Goal: Task Accomplishment & Management: Manage account settings

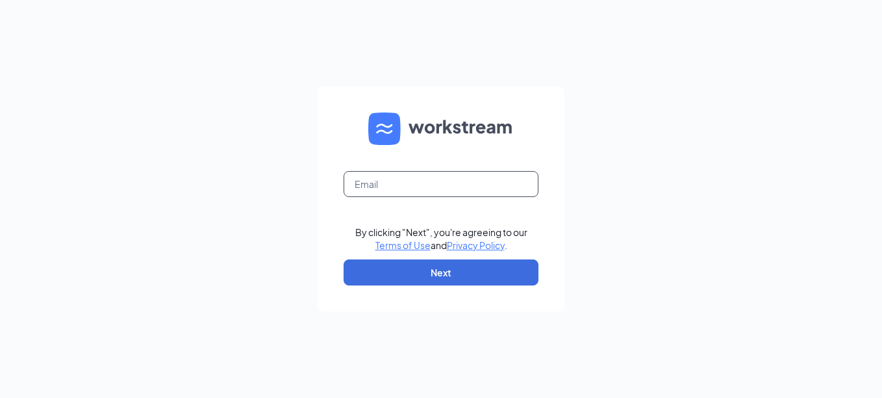
click at [462, 183] on input "text" at bounding box center [441, 184] width 195 height 26
type input "[EMAIL_ADDRESS][DOMAIN_NAME]"
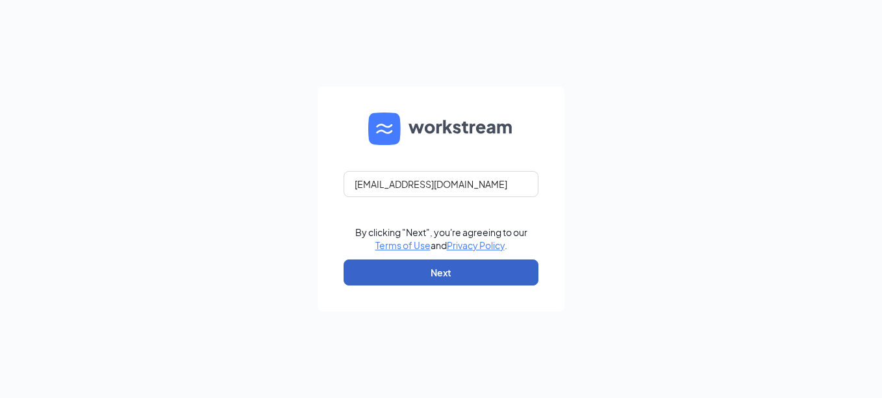
click at [461, 266] on button "Next" at bounding box center [441, 272] width 195 height 26
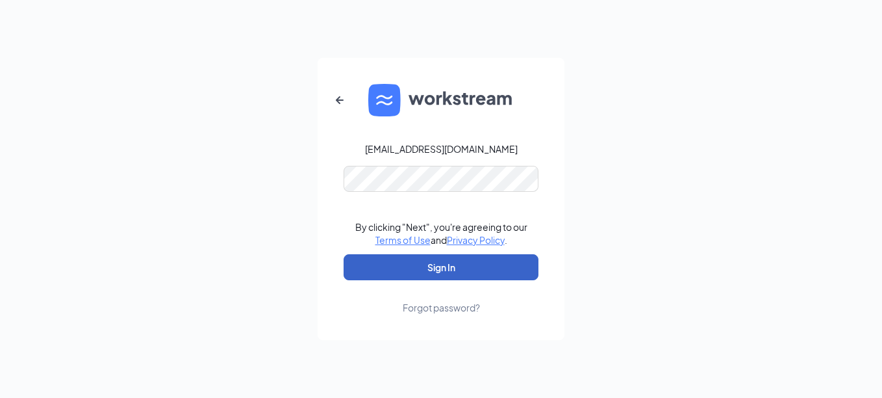
click at [435, 265] on button "Sign In" at bounding box center [441, 267] width 195 height 26
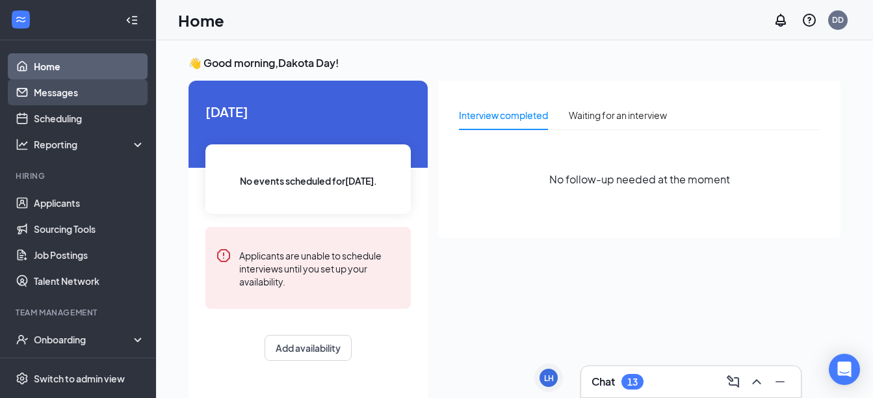
click at [44, 89] on link "Messages" at bounding box center [89, 92] width 111 height 26
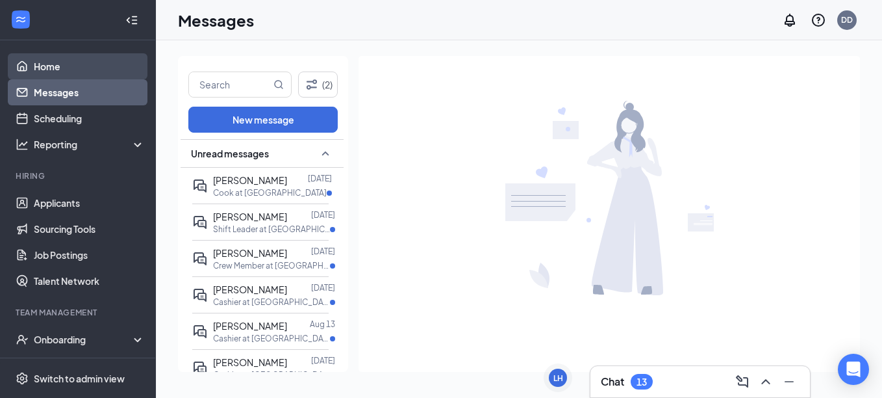
click at [55, 68] on link "Home" at bounding box center [89, 66] width 111 height 26
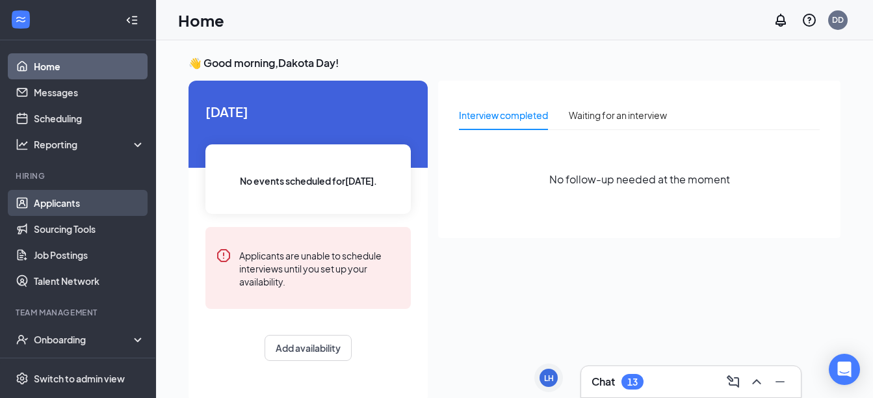
click at [70, 203] on link "Applicants" at bounding box center [89, 203] width 111 height 26
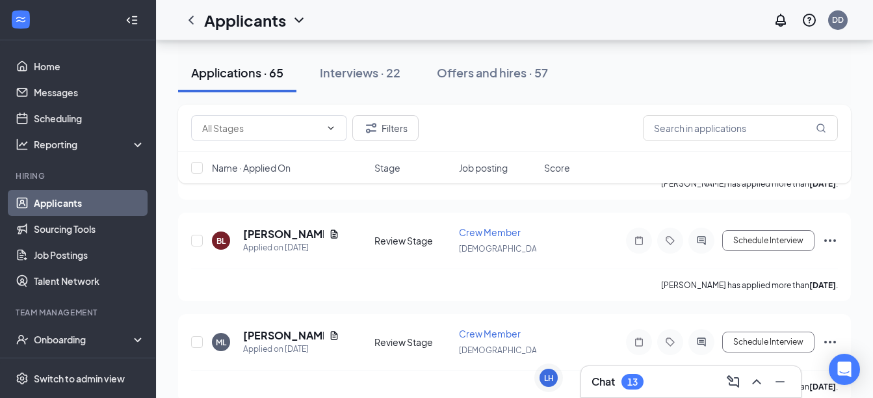
scroll to position [1318, 0]
click at [750, 246] on button "Schedule Interview" at bounding box center [768, 239] width 92 height 21
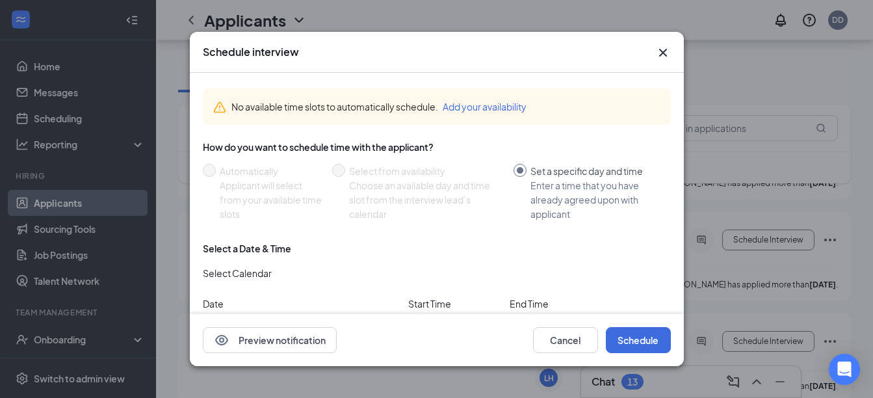
scroll to position [60, 0]
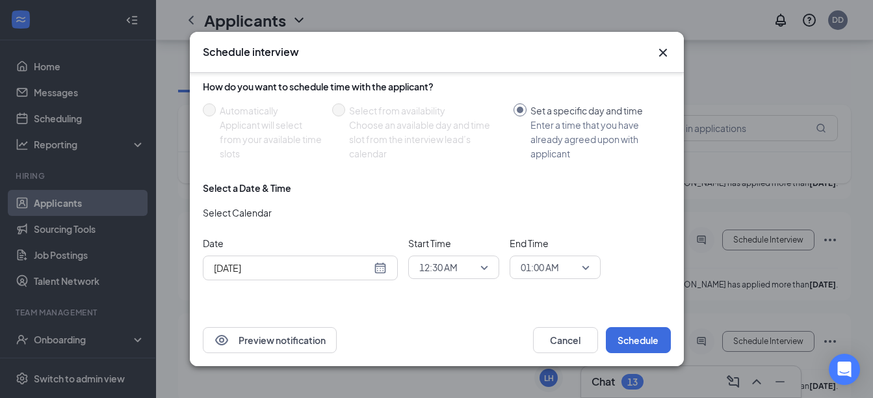
click at [485, 265] on span "12:30 AM" at bounding box center [453, 266] width 69 height 19
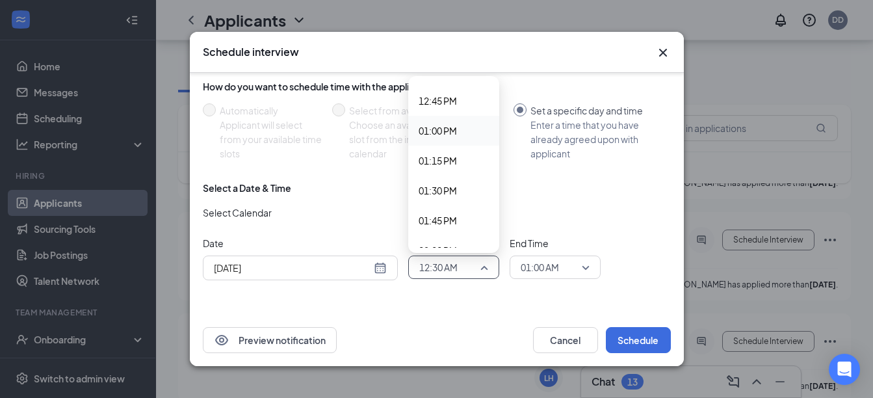
click at [437, 133] on span "01:00 PM" at bounding box center [437, 130] width 38 height 14
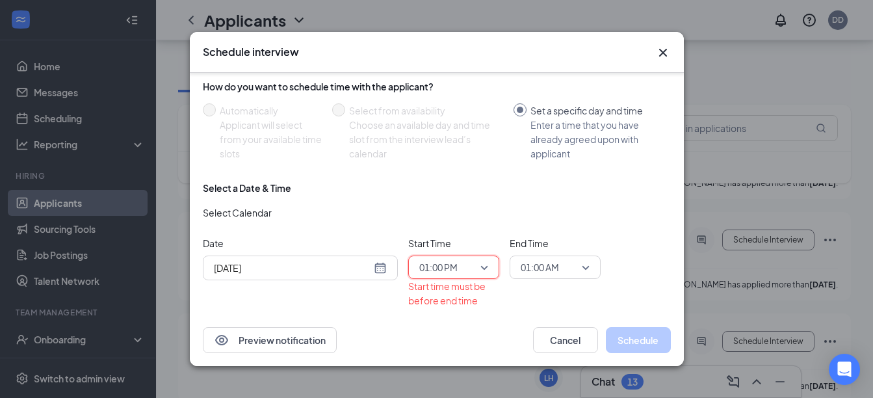
click at [550, 272] on span "01:00 AM" at bounding box center [539, 266] width 38 height 19
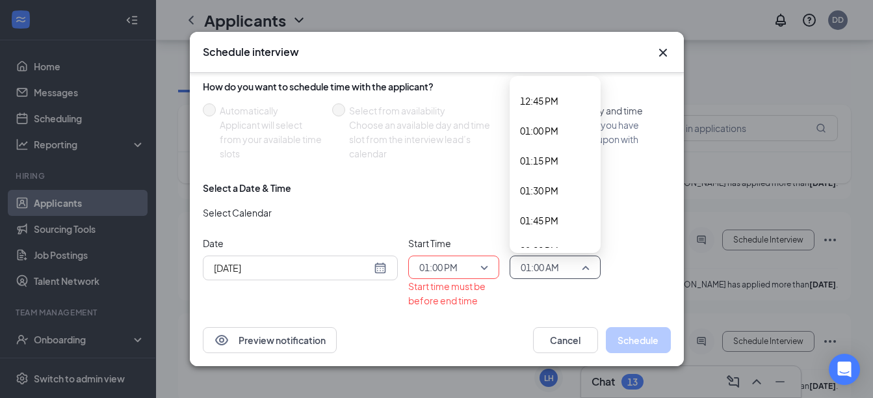
scroll to position [1523, 0]
click at [551, 190] on span "01:30 PM" at bounding box center [539, 188] width 38 height 14
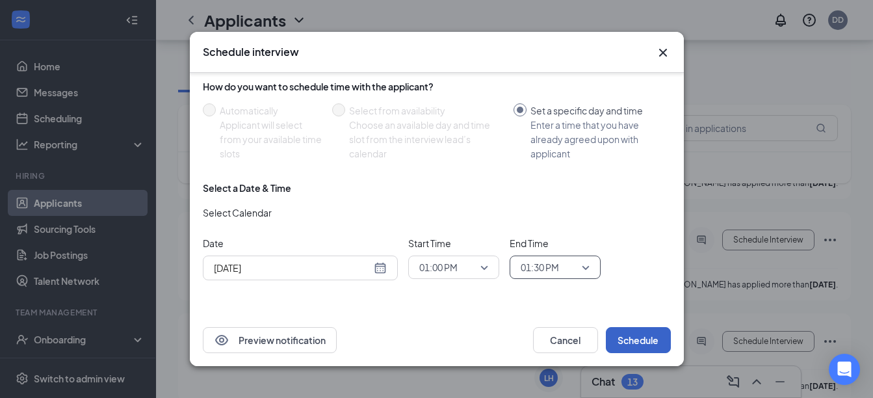
click at [628, 344] on button "Schedule" at bounding box center [638, 340] width 65 height 26
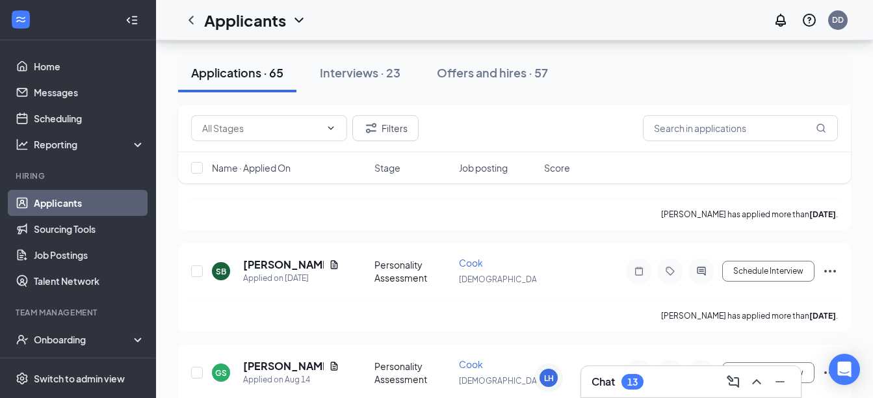
scroll to position [2055, 0]
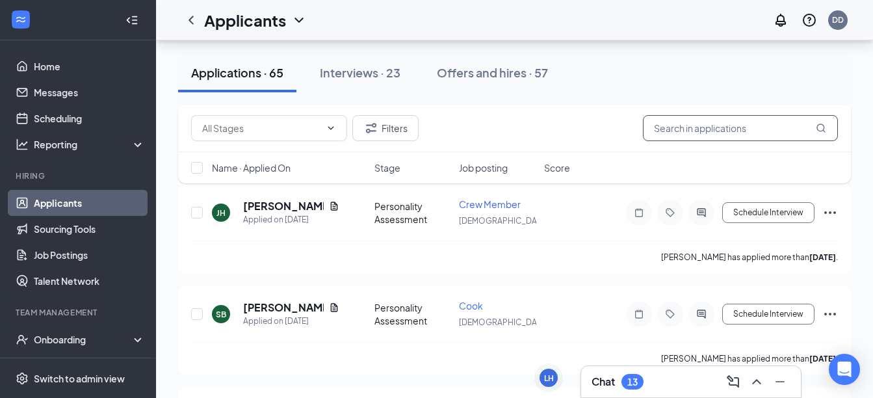
click at [742, 134] on input "text" at bounding box center [740, 128] width 195 height 26
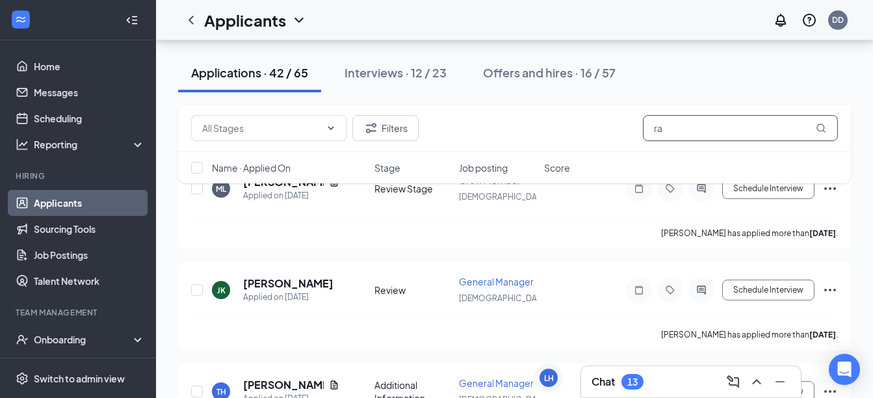
scroll to position [1042, 0]
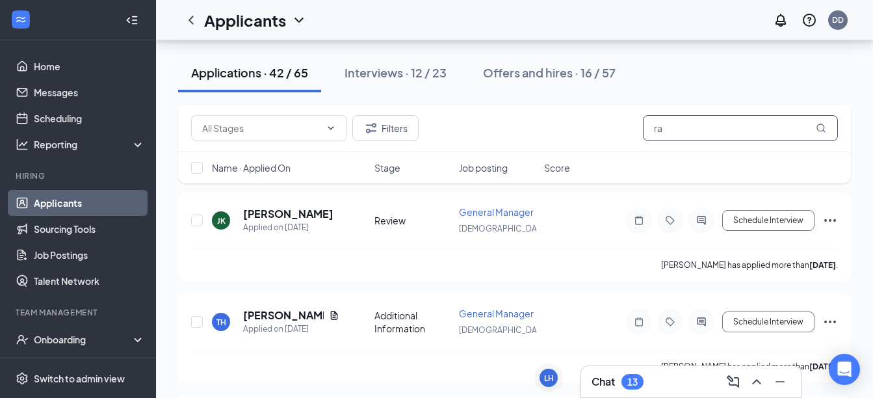
type input "ra"
drag, startPoint x: 665, startPoint y: 127, endPoint x: 596, endPoint y: 150, distance: 71.9
click at [596, 150] on div "Filters ra" at bounding box center [514, 128] width 672 height 47
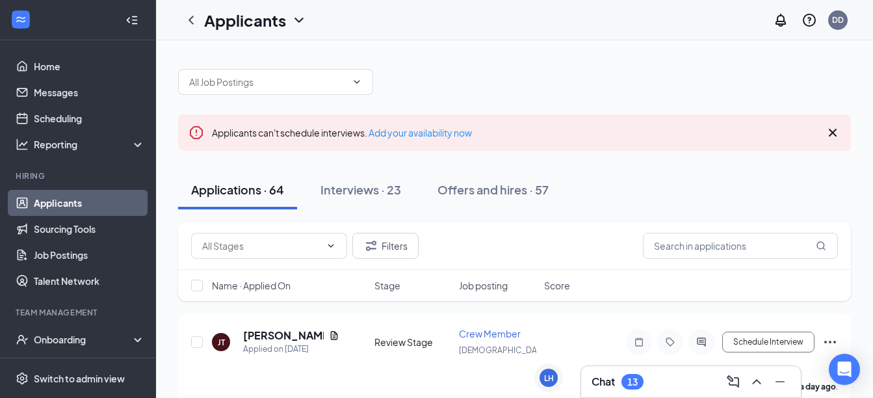
click at [841, 132] on div "Applicants can't schedule interviews. Add your availability now" at bounding box center [514, 132] width 672 height 36
click at [835, 132] on icon "Cross" at bounding box center [833, 133] width 16 height 16
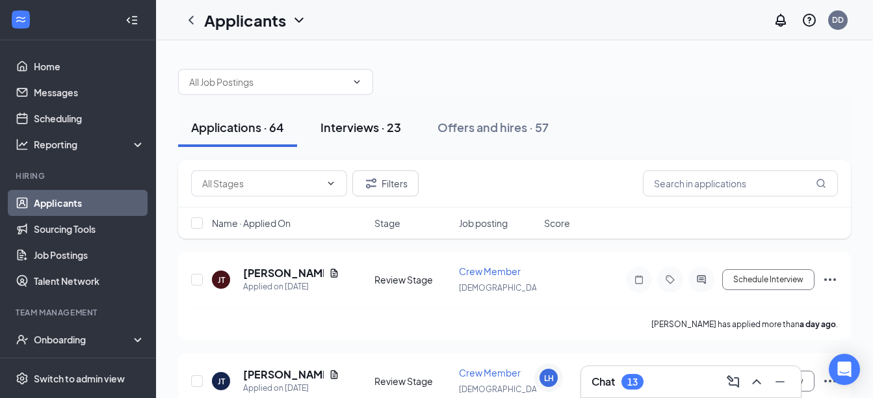
click at [363, 124] on div "Interviews · 23" at bounding box center [360, 127] width 81 height 16
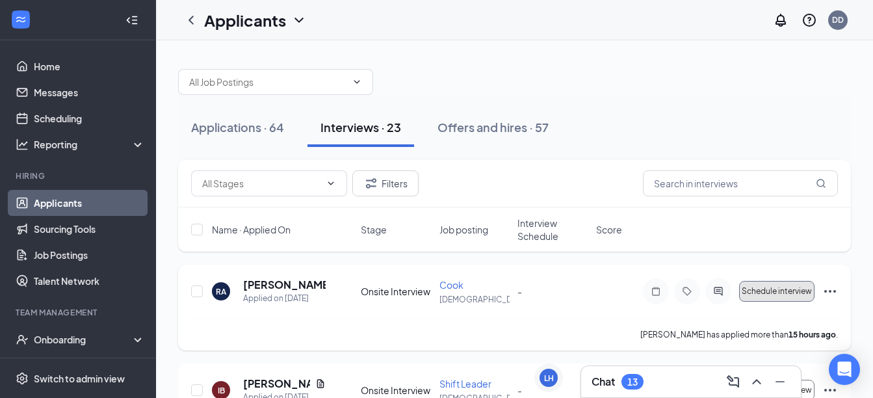
click at [776, 293] on span "Schedule interview" at bounding box center [776, 291] width 70 height 9
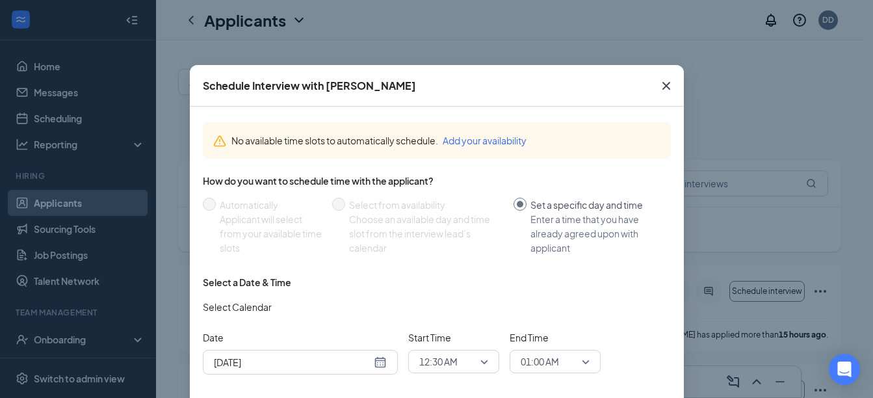
scroll to position [82, 0]
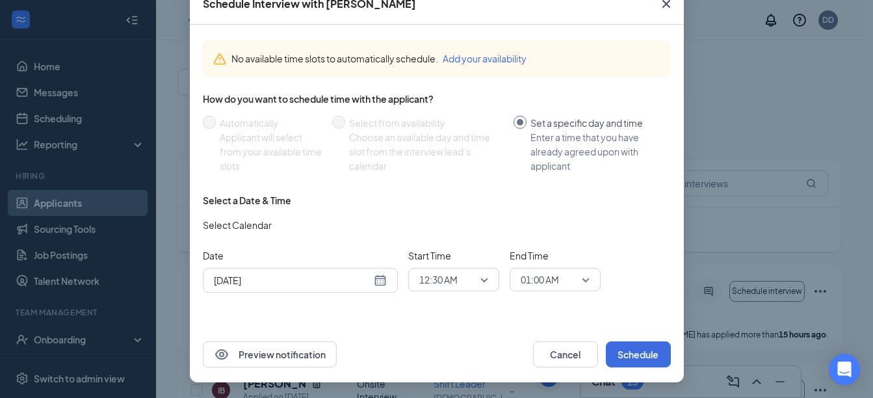
click at [463, 277] on span "12:30 AM" at bounding box center [447, 279] width 57 height 19
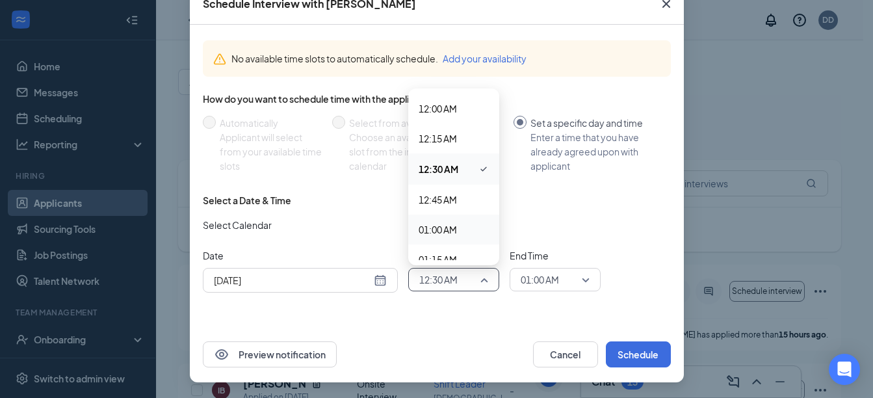
scroll to position [157, 0]
click at [442, 158] on span "01:45 AM" at bounding box center [437, 162] width 38 height 14
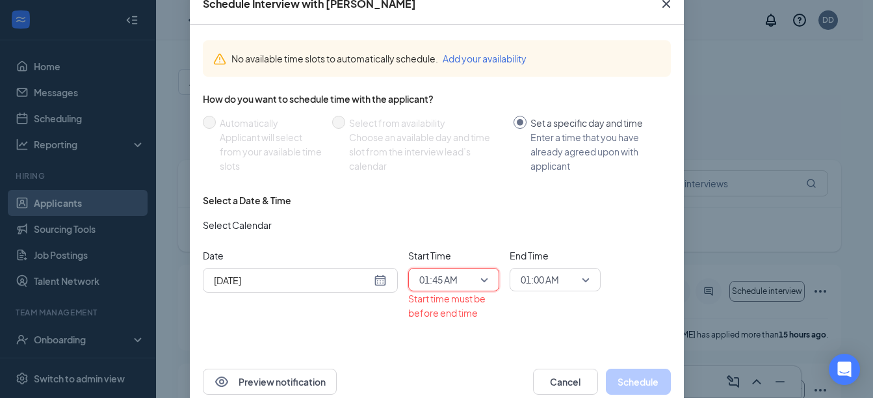
click at [554, 279] on span "01:00 AM" at bounding box center [539, 279] width 38 height 19
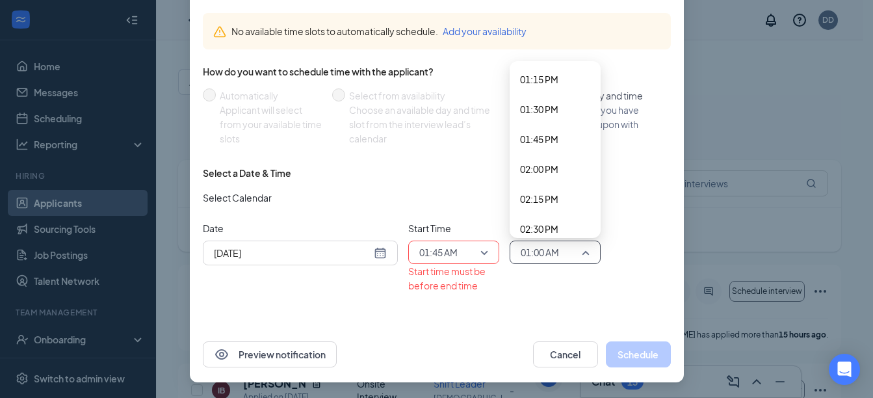
scroll to position [1587, 0]
click at [550, 202] on span "02:15 PM" at bounding box center [539, 199] width 38 height 14
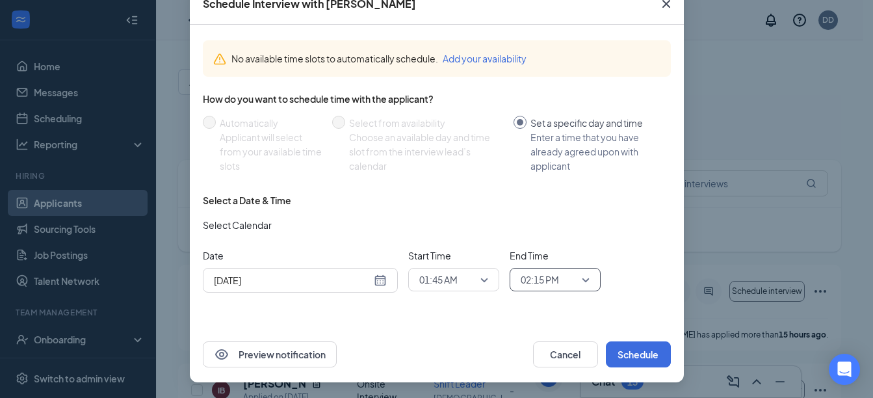
scroll to position [82, 0]
click at [629, 350] on button "Schedule" at bounding box center [638, 354] width 65 height 26
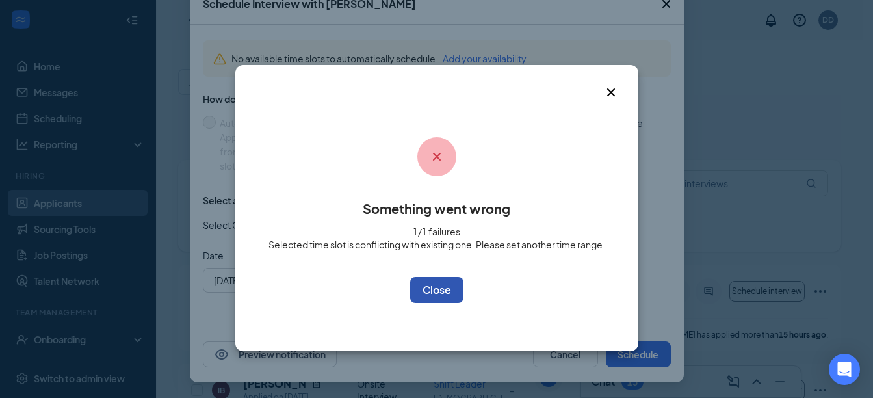
click at [455, 290] on button "OK" at bounding box center [436, 290] width 53 height 26
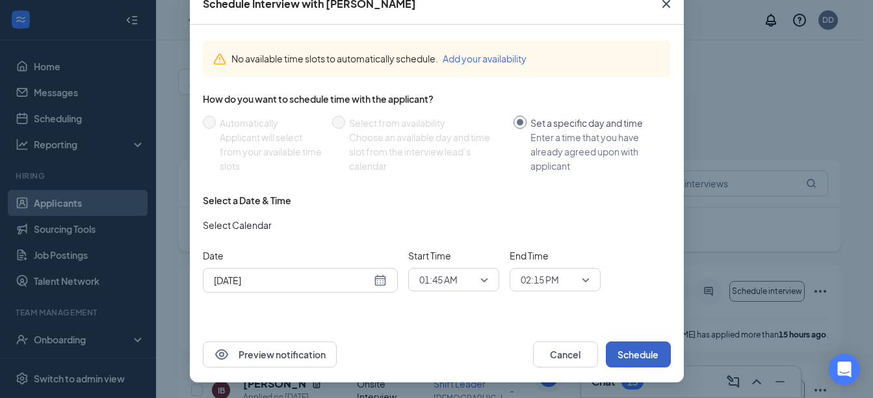
click at [552, 285] on span "02:15 PM" at bounding box center [539, 279] width 38 height 19
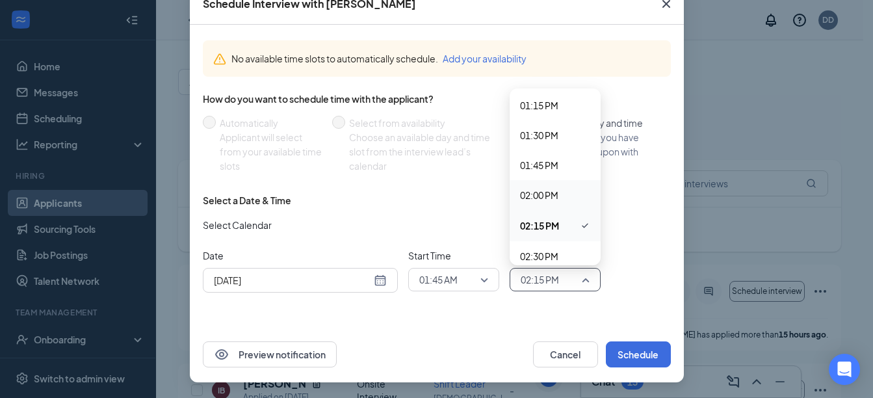
click at [541, 205] on div "02:00 PM" at bounding box center [554, 195] width 91 height 30
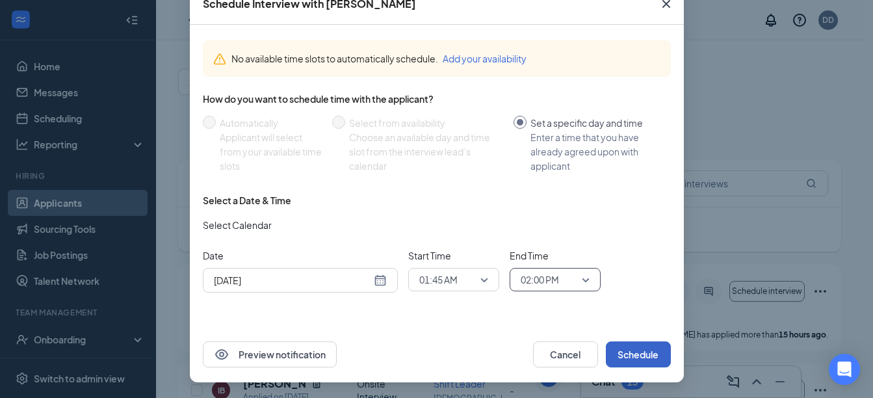
click at [637, 349] on button "Schedule" at bounding box center [638, 354] width 65 height 26
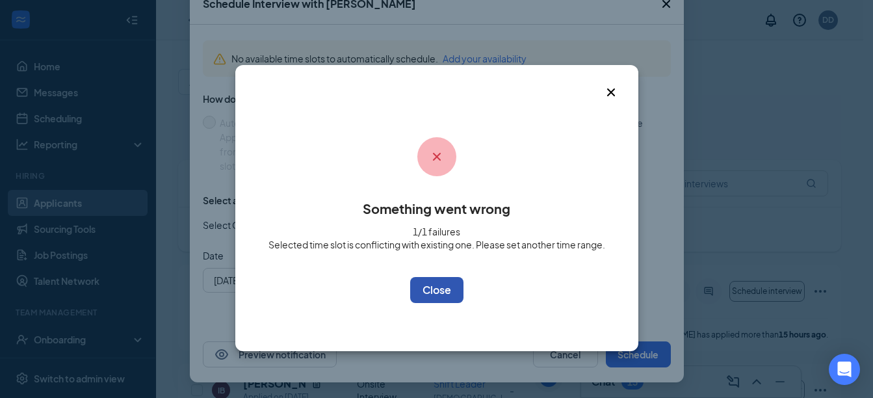
click at [444, 292] on button "OK" at bounding box center [436, 290] width 53 height 26
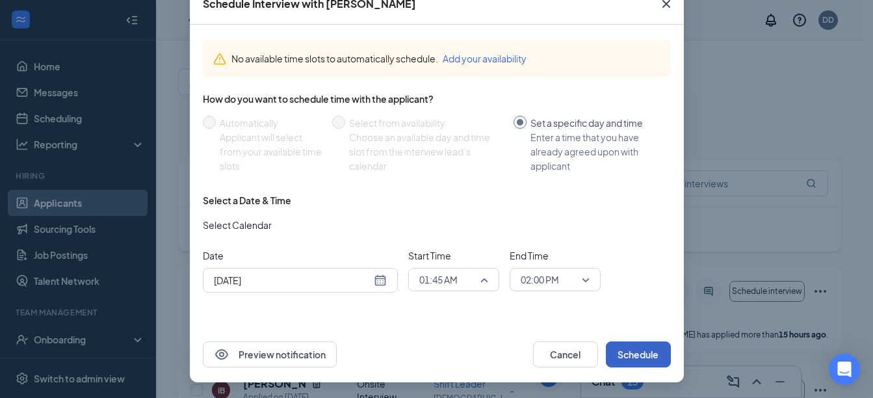
click at [462, 281] on span "01:45 AM" at bounding box center [447, 279] width 57 height 19
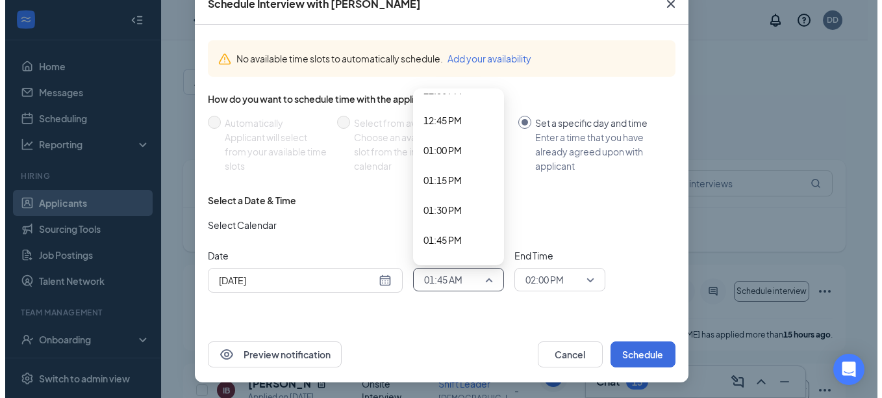
scroll to position [1515, 0]
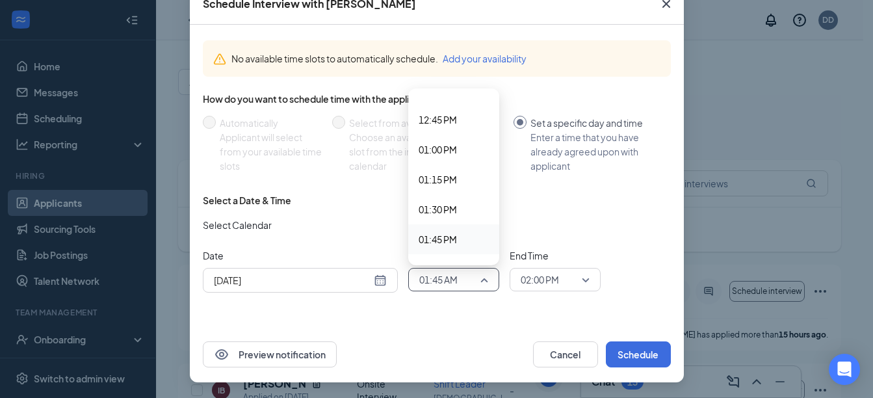
click at [433, 243] on span "01:45 PM" at bounding box center [437, 239] width 38 height 14
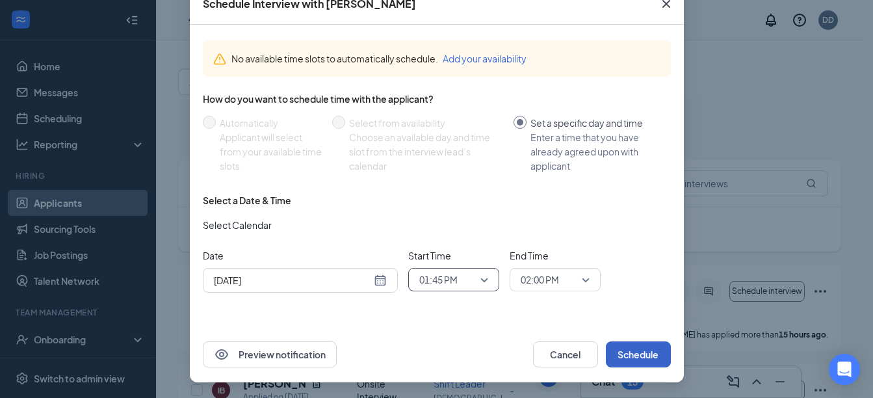
click at [621, 346] on button "Schedule" at bounding box center [638, 354] width 65 height 26
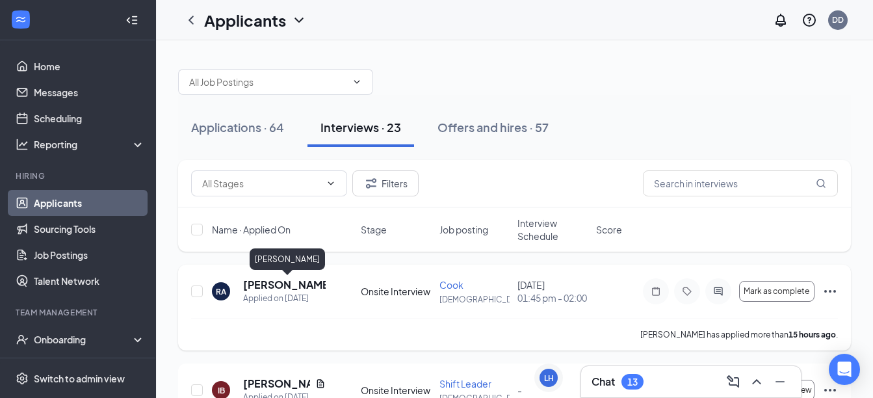
click at [311, 282] on h5 "[PERSON_NAME]" at bounding box center [284, 284] width 83 height 14
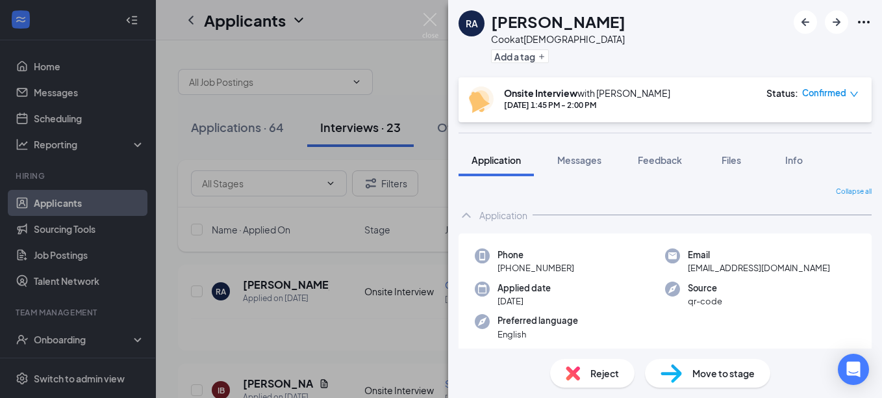
click at [691, 377] on div "Move to stage" at bounding box center [707, 373] width 125 height 29
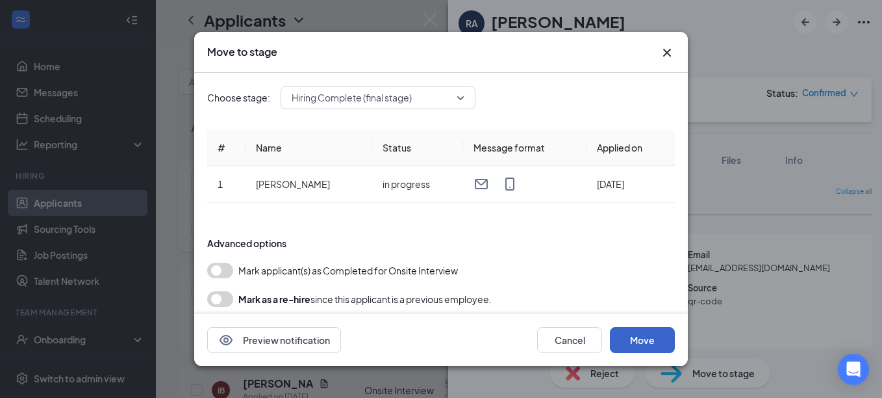
click at [633, 340] on button "Move" at bounding box center [642, 340] width 65 height 26
